Goal: Transaction & Acquisition: Purchase product/service

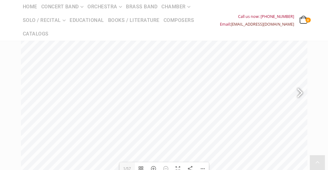
scroll to position [81, 0]
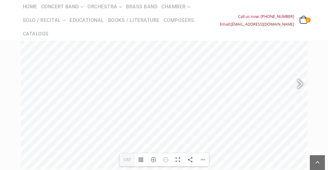
click at [297, 85] on div at bounding box center [297, 84] width 14 height 22
click at [296, 116] on div at bounding box center [297, 115] width 14 height 22
click at [298, 115] on div at bounding box center [297, 115] width 14 height 22
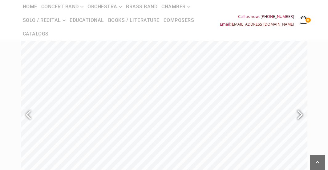
type input "9"
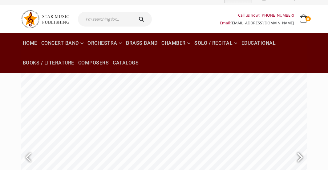
scroll to position [0, 0]
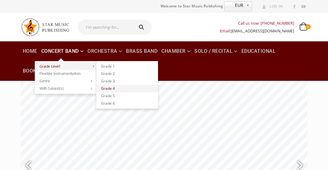
click at [128, 86] on link "Grade 4" at bounding box center [127, 88] width 62 height 7
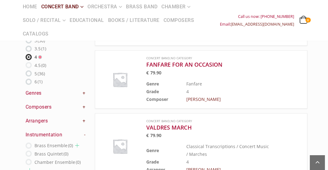
scroll to position [123, 0]
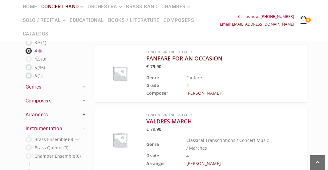
click at [162, 57] on h3 "FANFARE FOR AN OCCASION" at bounding box center [208, 58] width 125 height 7
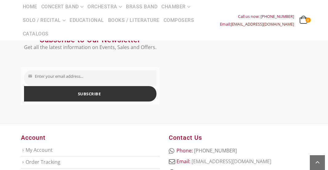
scroll to position [400, 0]
